Goal: Task Accomplishment & Management: Manage account settings

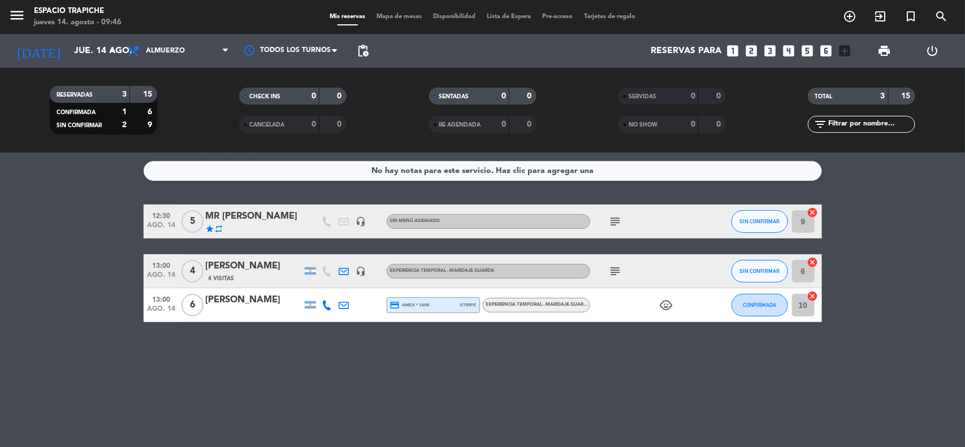
click at [616, 219] on icon "subject" at bounding box center [616, 222] width 14 height 14
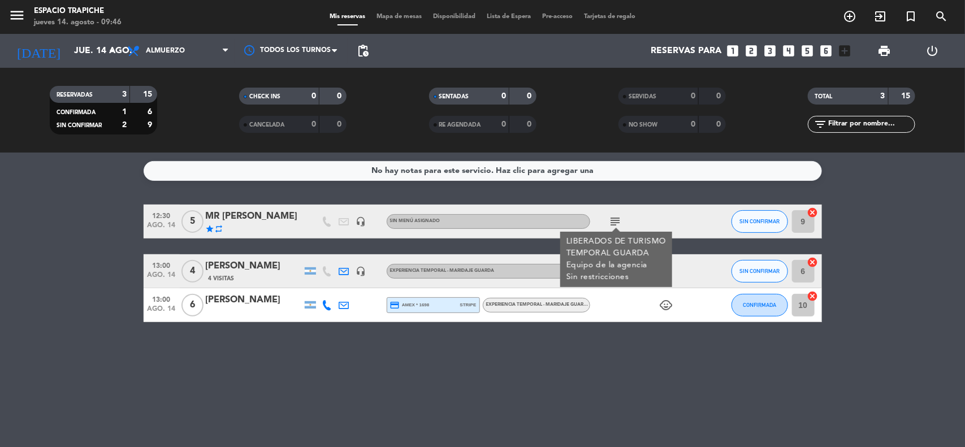
click at [616, 219] on icon "subject" at bounding box center [616, 222] width 14 height 14
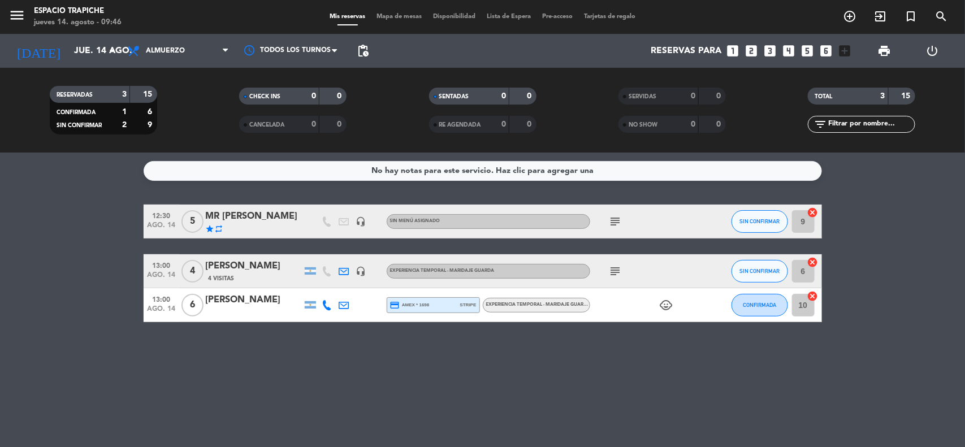
click at [614, 269] on icon "subject" at bounding box center [616, 272] width 14 height 14
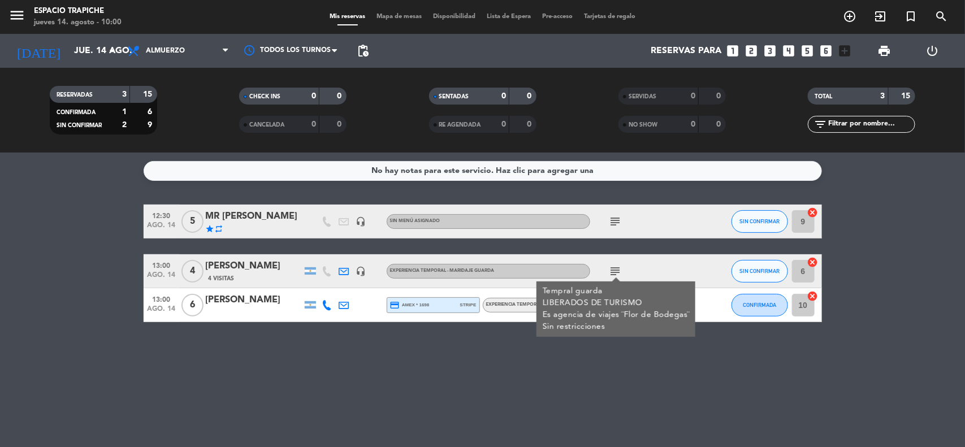
click at [101, 242] on bookings-row "12:30 [DATE] 5 MR [PERSON_NAME] star repeat headset_mic Sin menú asignado subje…" at bounding box center [482, 264] width 965 height 118
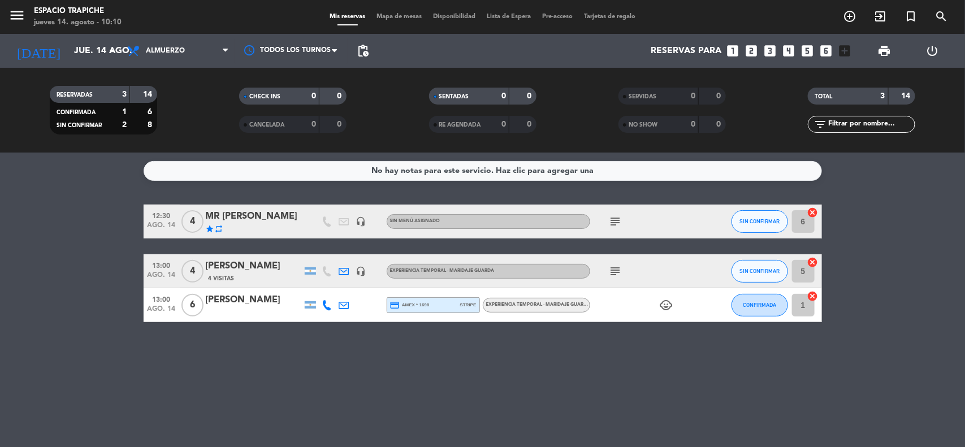
click at [102, 231] on bookings-row "12:30 [DATE] 4 MR [PERSON_NAME] star repeat headset_mic Sin menú asignado subje…" at bounding box center [482, 264] width 965 height 118
click at [33, 258] on bookings-row "12:30 [DATE] 4 MR [PERSON_NAME] star repeat headset_mic Sin menú asignado subje…" at bounding box center [482, 264] width 965 height 118
click at [346, 271] on icon at bounding box center [344, 271] width 10 height 10
click at [614, 275] on icon "subject" at bounding box center [616, 272] width 14 height 14
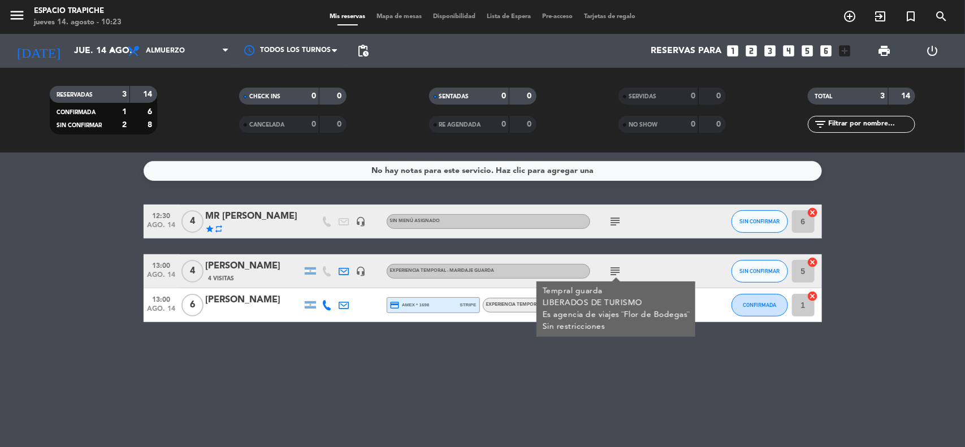
click at [617, 348] on div "No hay notas para este servicio. Haz clic para agregar una 12:30 [DATE] 4 MR [P…" at bounding box center [482, 300] width 965 height 295
